Goal: Transaction & Acquisition: Purchase product/service

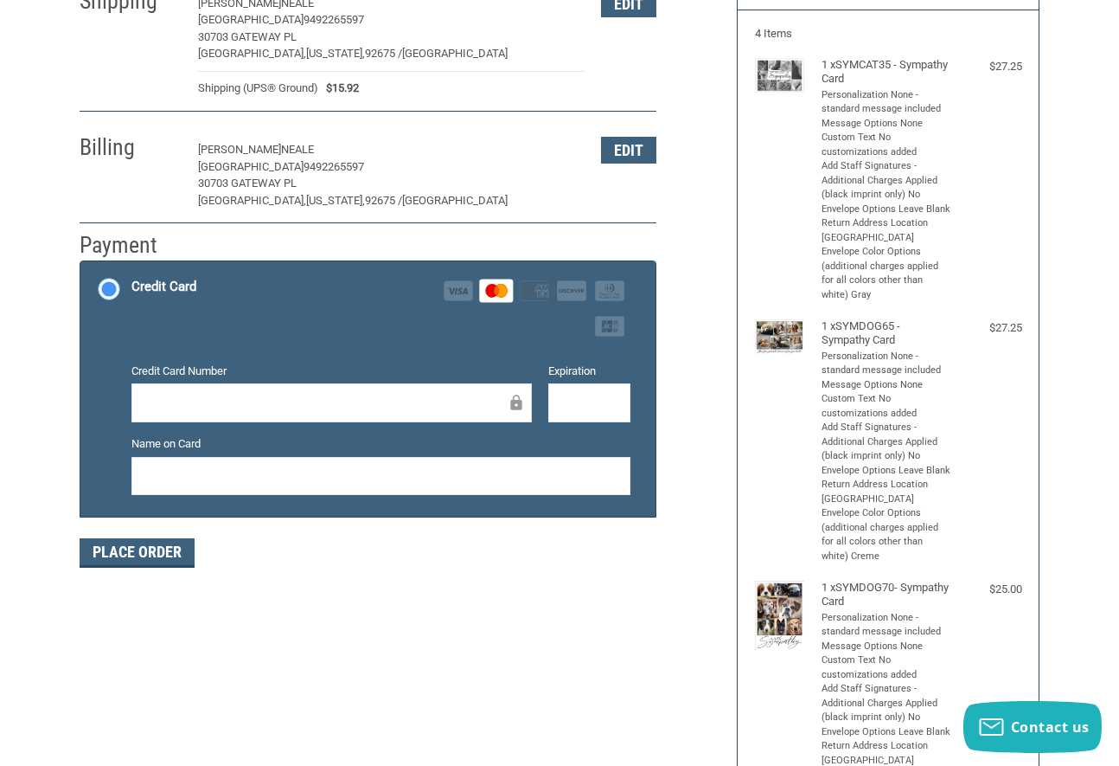
scroll to position [362, 0]
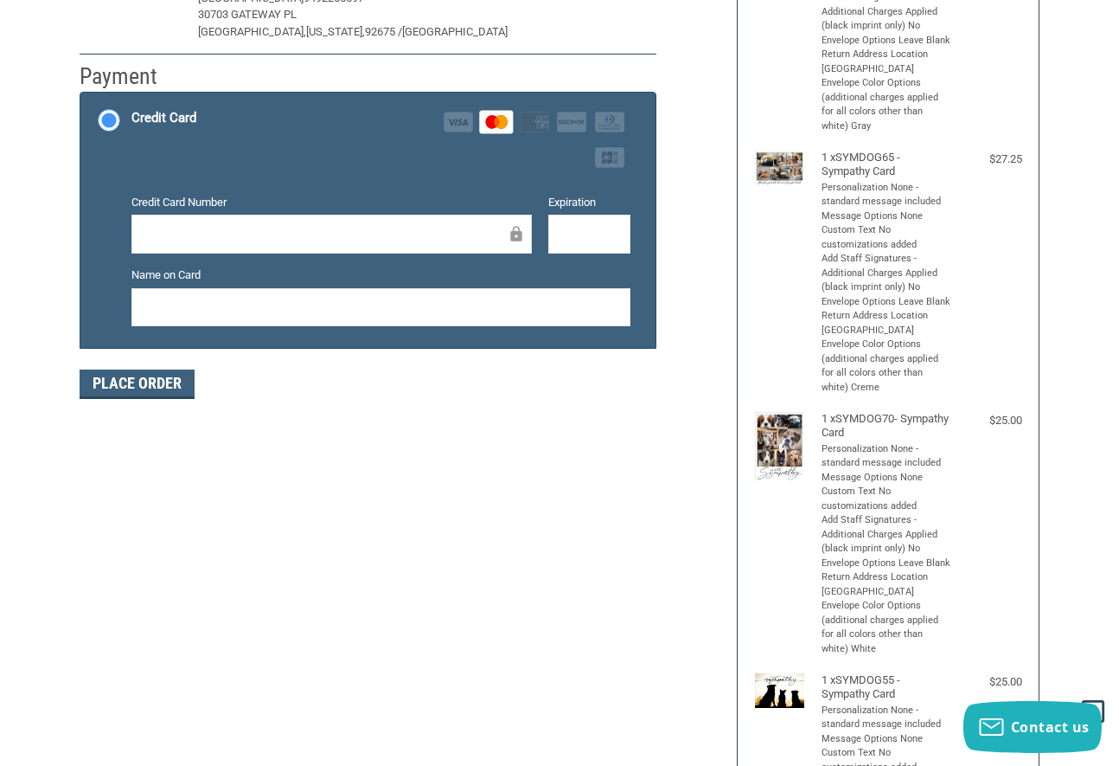
click at [153, 356] on form "Payment Methods Credit Card Credit Card Visa Master Amex Discover Diners Club J…" at bounding box center [368, 245] width 577 height 307
click at [153, 388] on button "Place Order" at bounding box center [137, 383] width 115 height 29
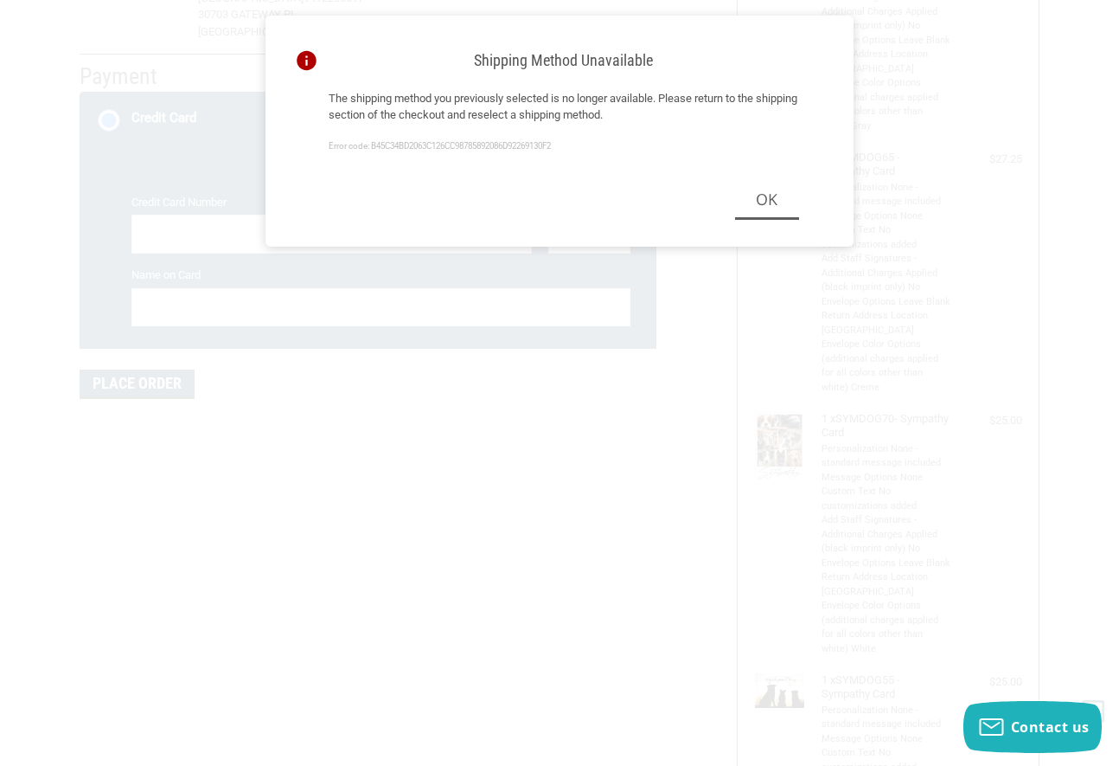
scroll to position [418, 0]
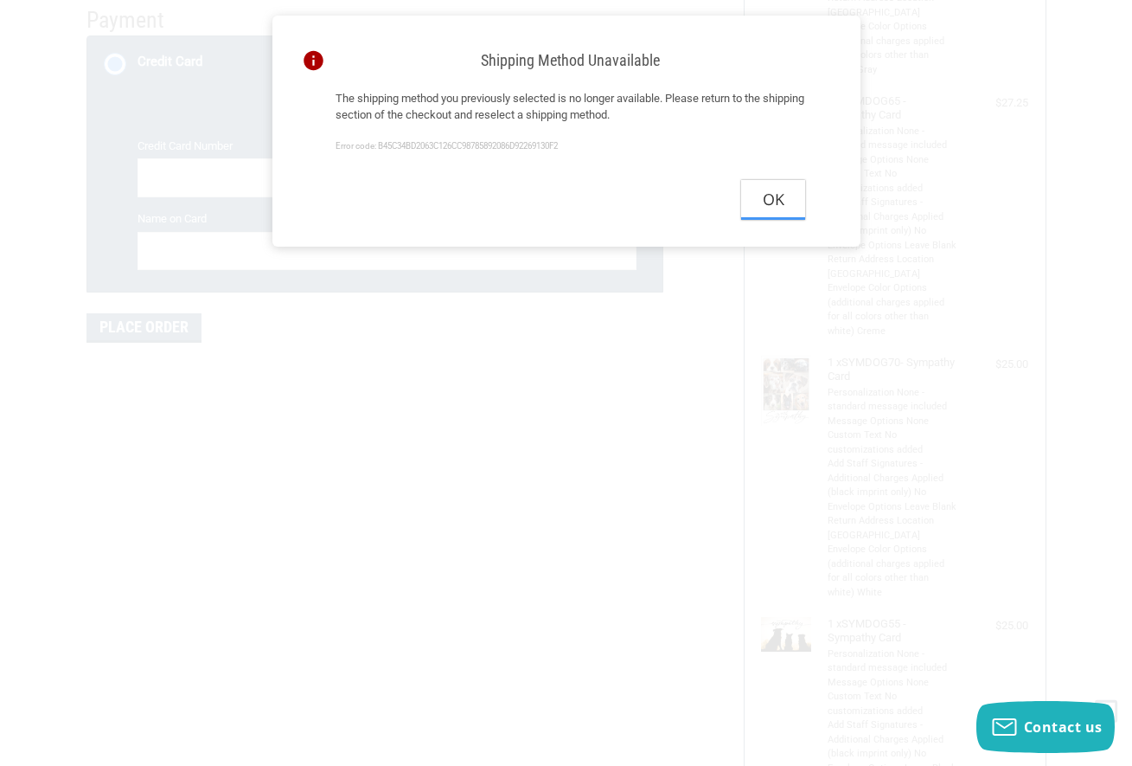
click at [791, 201] on button "Ok" at bounding box center [773, 199] width 64 height 39
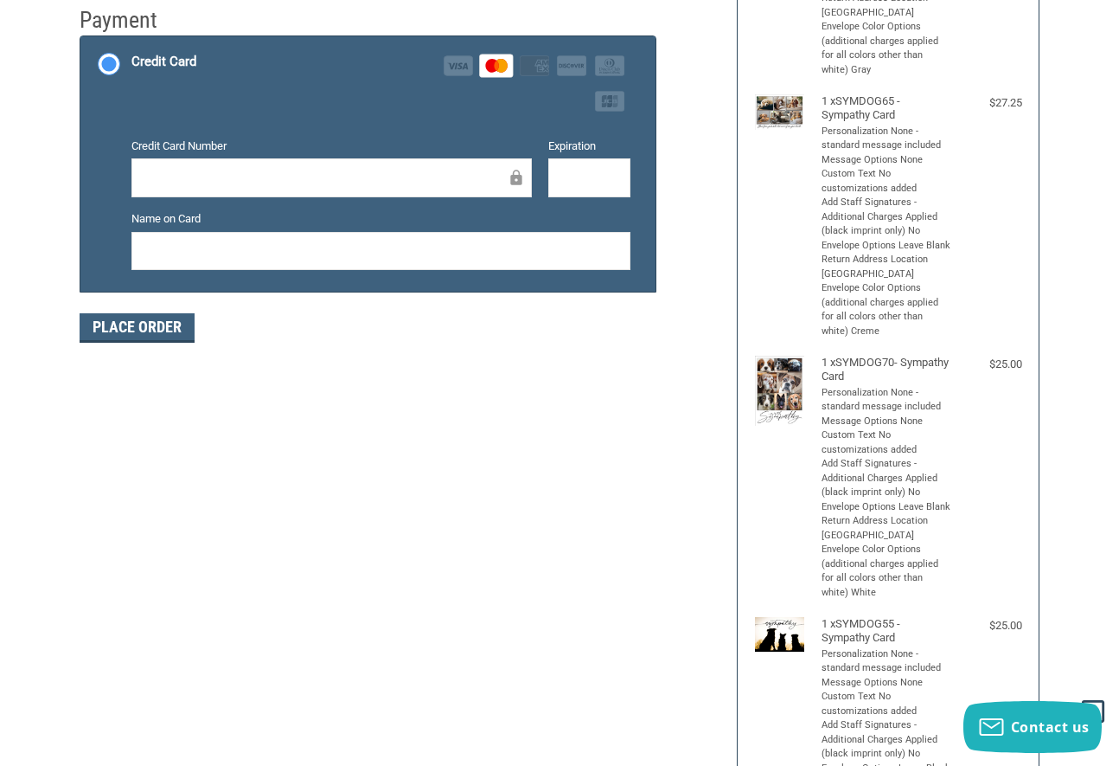
click at [452, 437] on div "Customer [EMAIL_ADDRESS][DOMAIN_NAME] Sign Out Shipping [PERSON_NAME] SENDERO A…" at bounding box center [560, 412] width 1012 height 1427
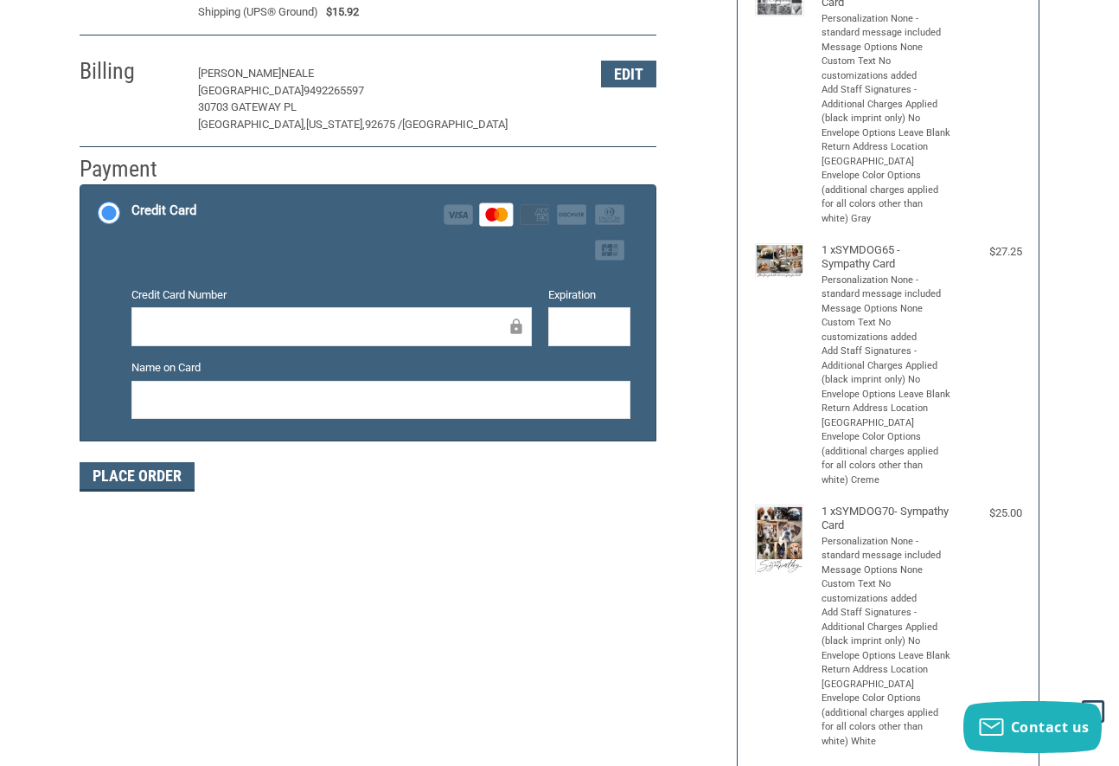
scroll to position [0, 0]
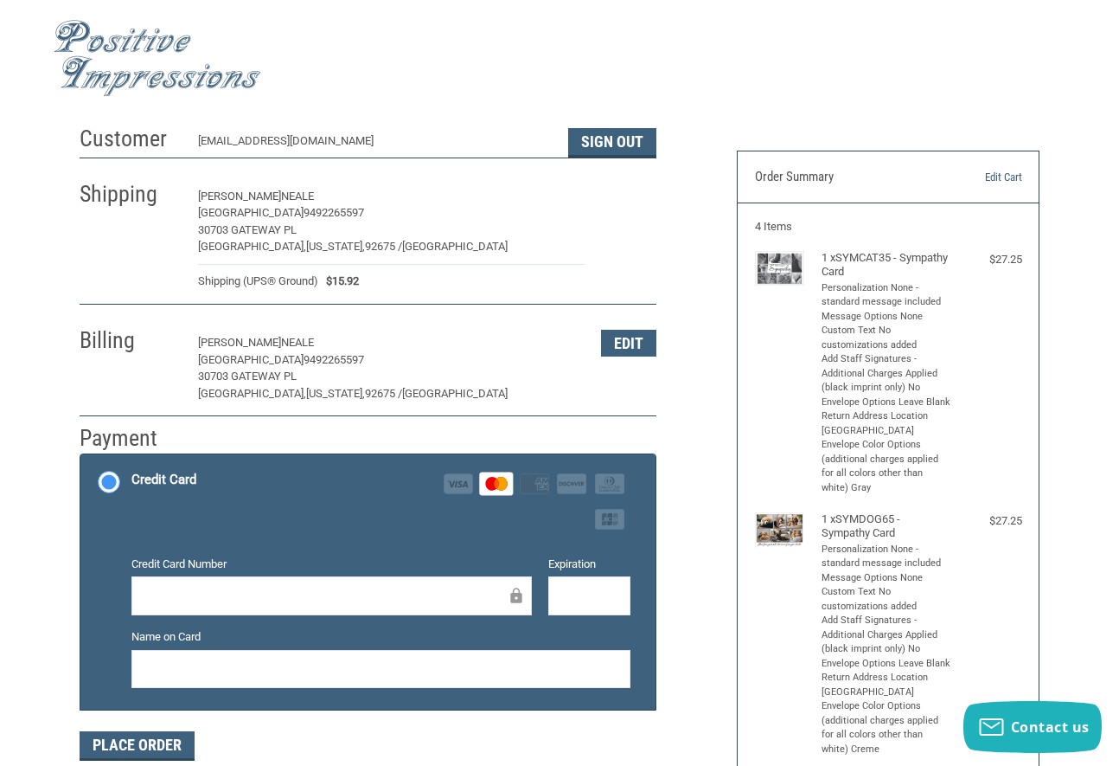
click at [621, 194] on button "Edit" at bounding box center [628, 196] width 55 height 27
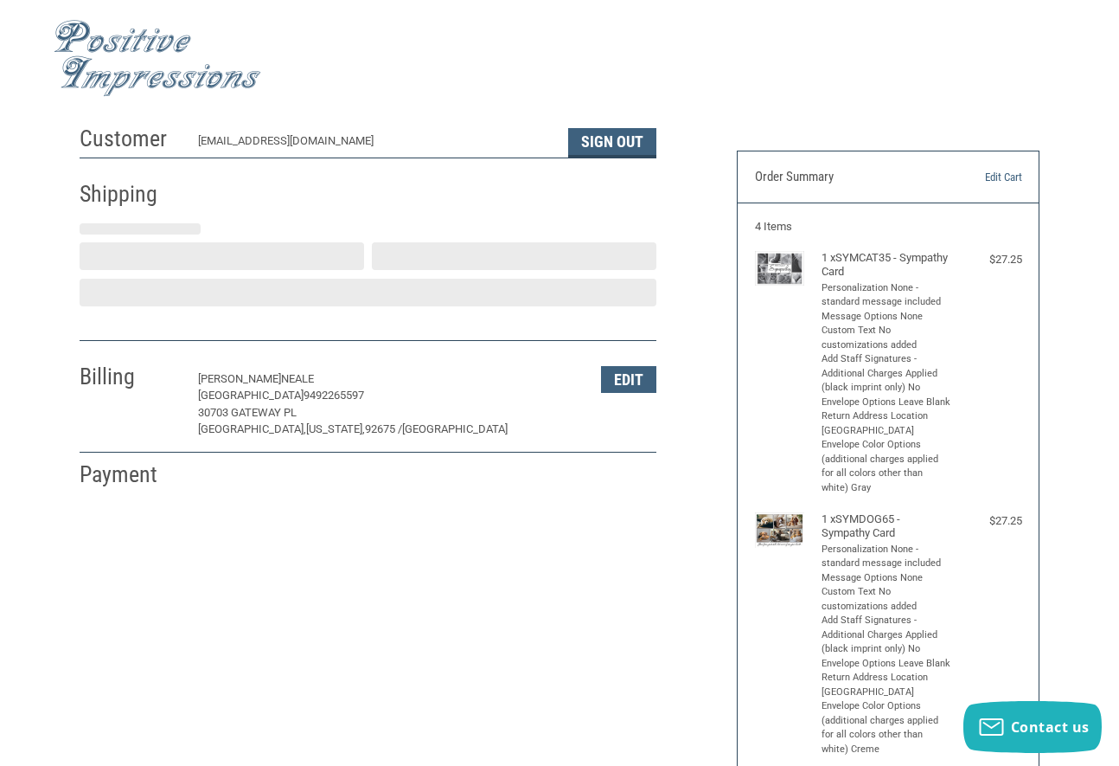
select select "US"
select select "CA"
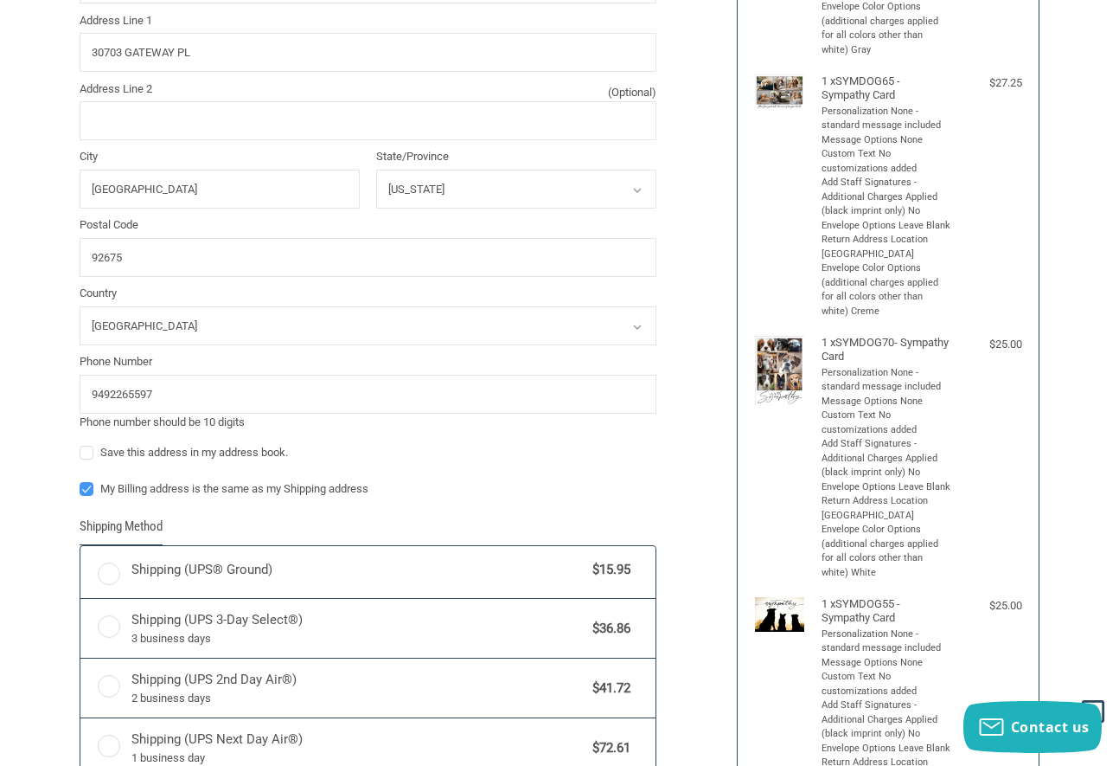
scroll to position [505, 0]
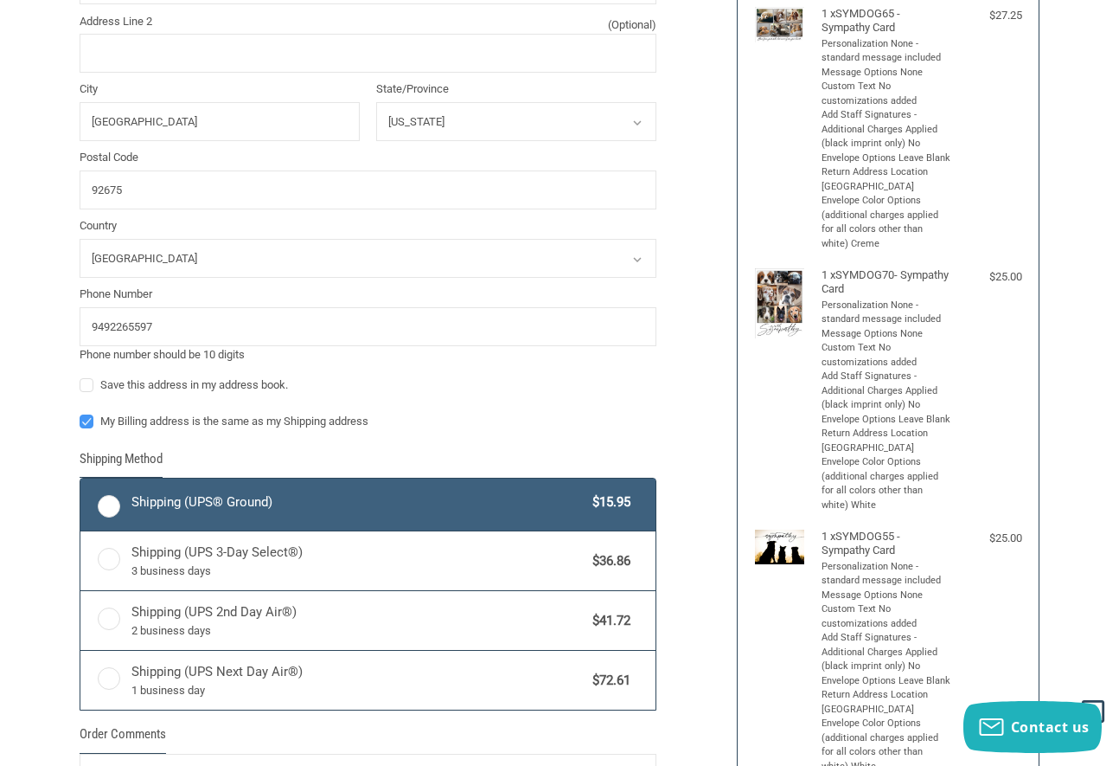
click at [281, 499] on span "Shipping (UPS® Ground)" at bounding box center [357, 502] width 453 height 20
click at [81, 481] on input "Shipping (UPS® Ground) $15.95" at bounding box center [80, 480] width 1 height 1
radio input "true"
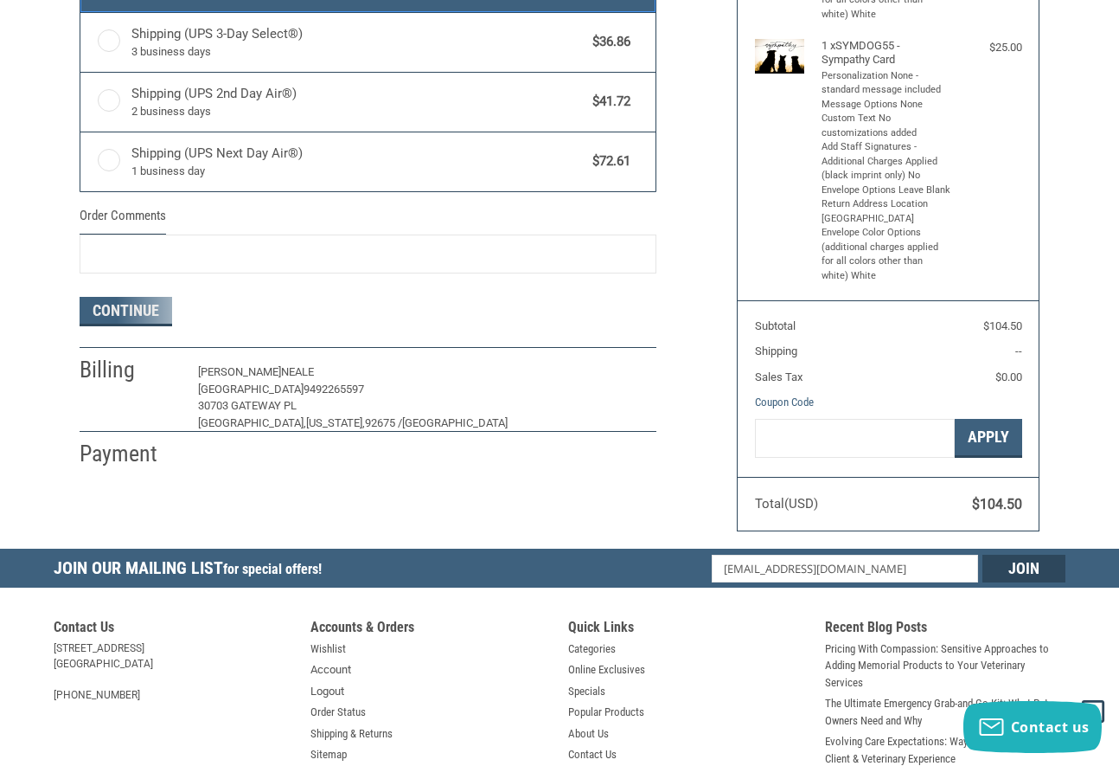
scroll to position [1023, 0]
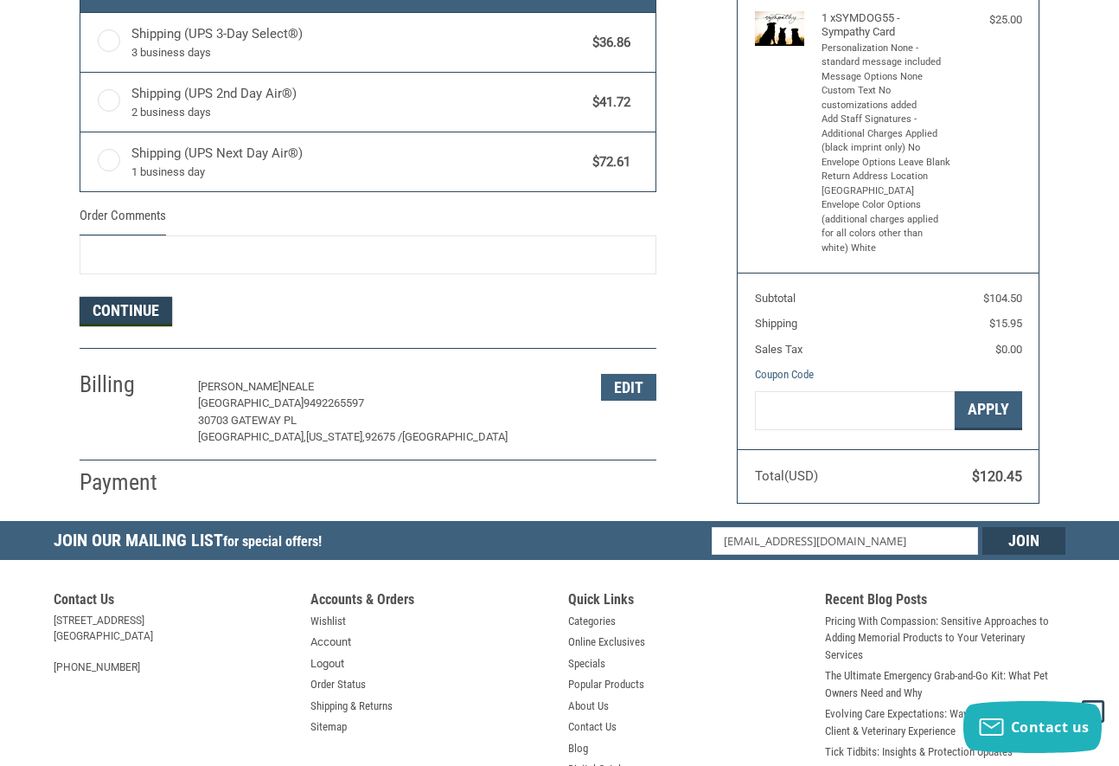
click at [128, 313] on button "Continue" at bounding box center [126, 311] width 93 height 29
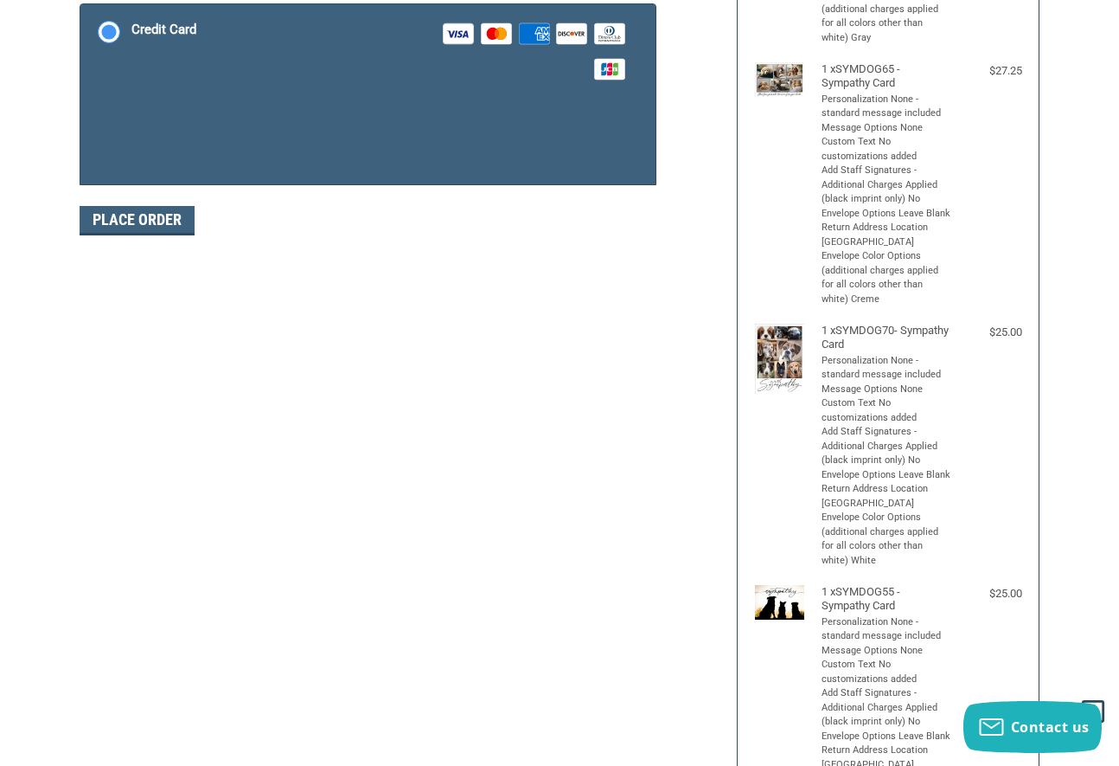
scroll to position [264, 0]
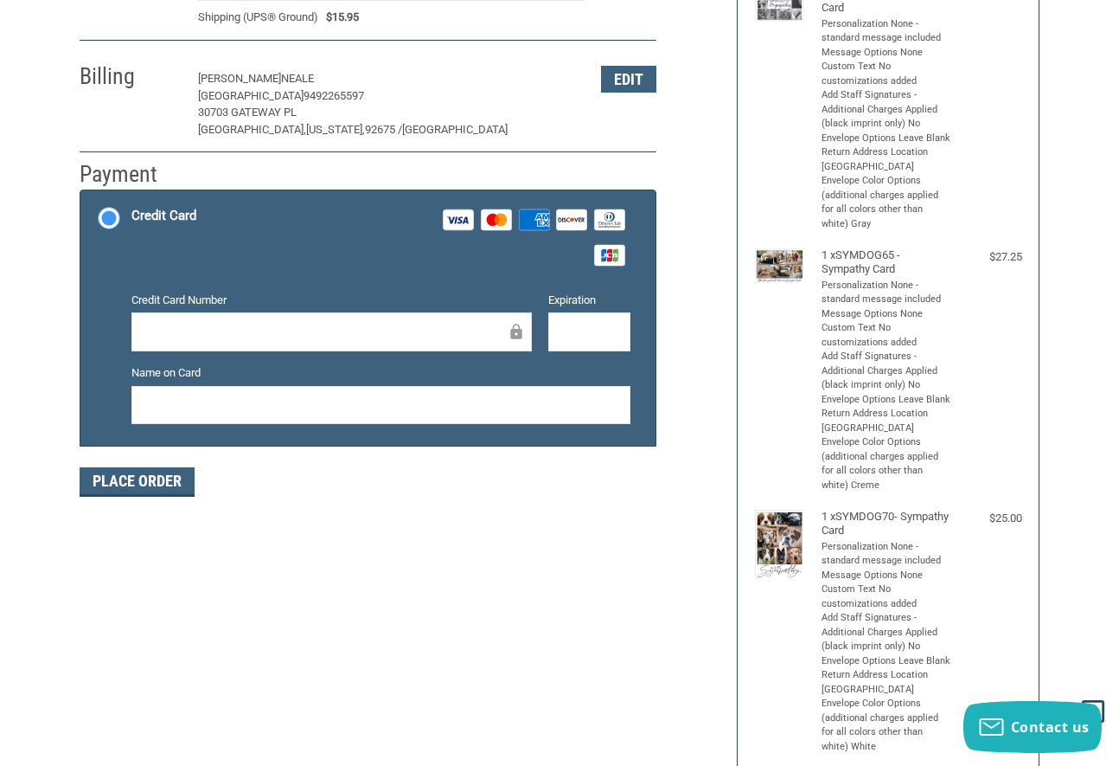
click at [326, 347] on div at bounding box center [331, 331] width 401 height 39
click at [134, 481] on button "Place Order" at bounding box center [137, 481] width 115 height 29
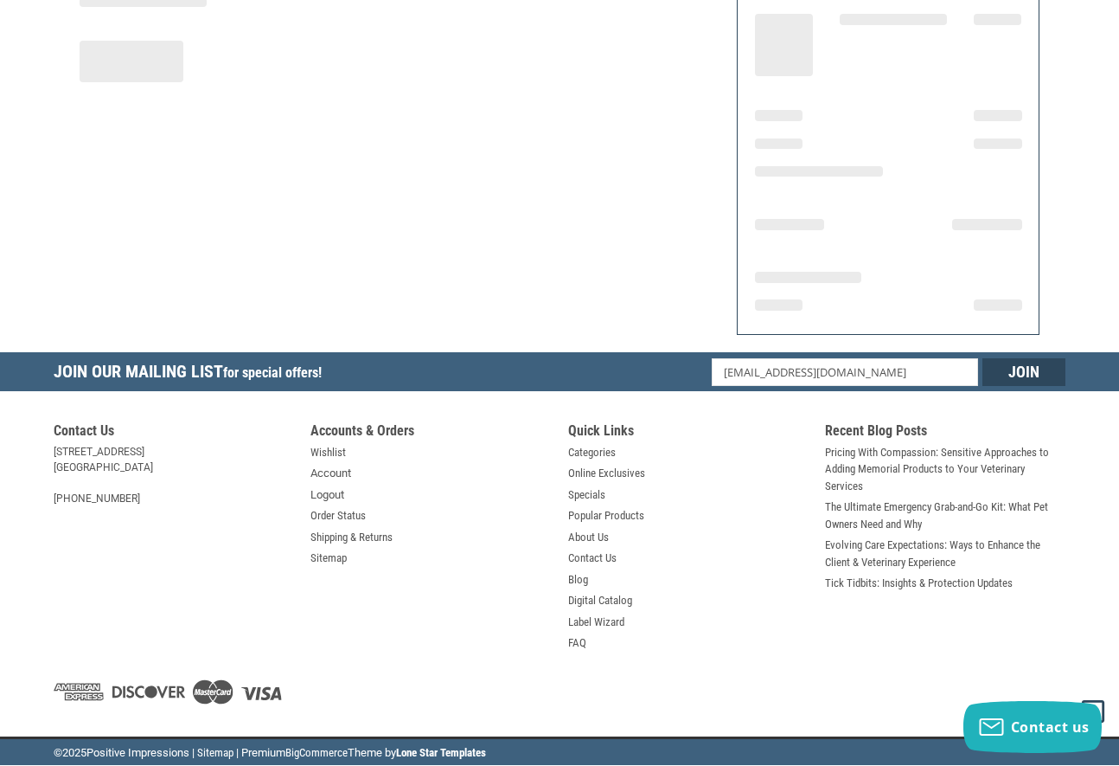
scroll to position [230, 0]
